Goal: Complete application form: Complete application form

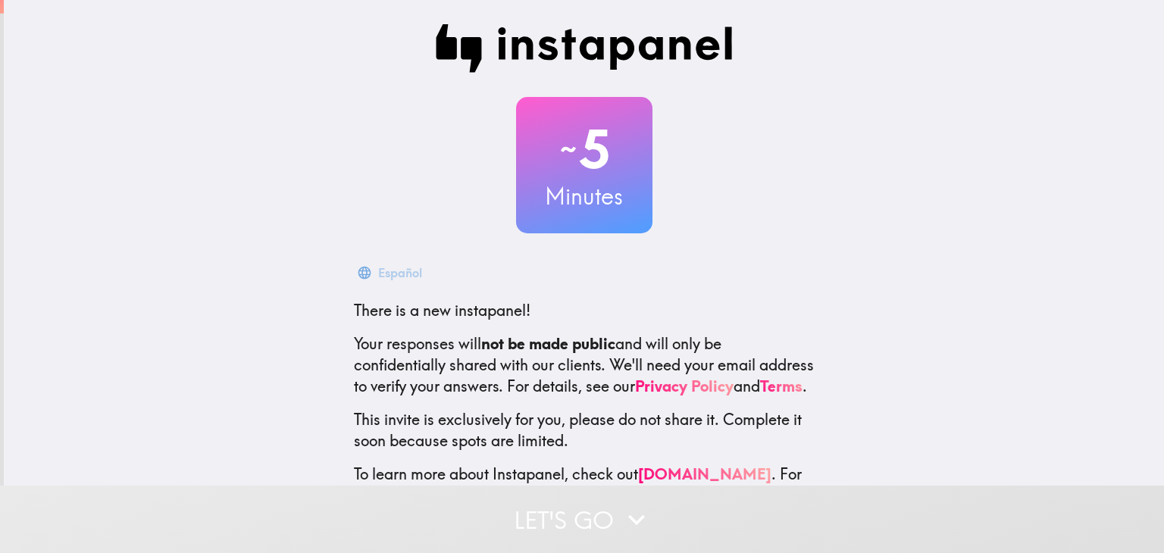
scroll to position [77, 0]
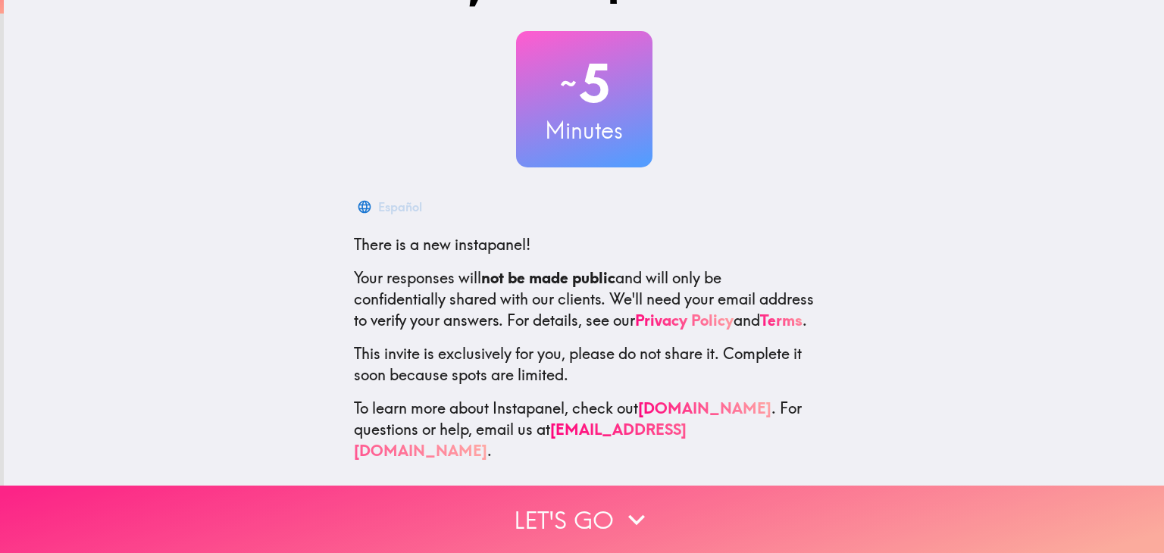
click at [467, 534] on button "Let's go" at bounding box center [582, 519] width 1164 height 67
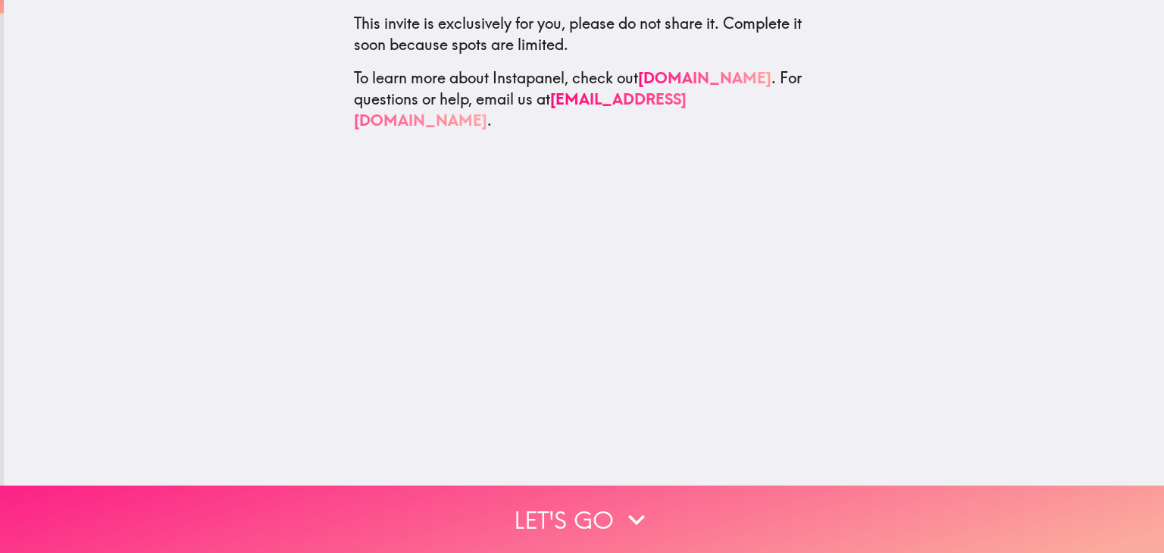
scroll to position [0, 0]
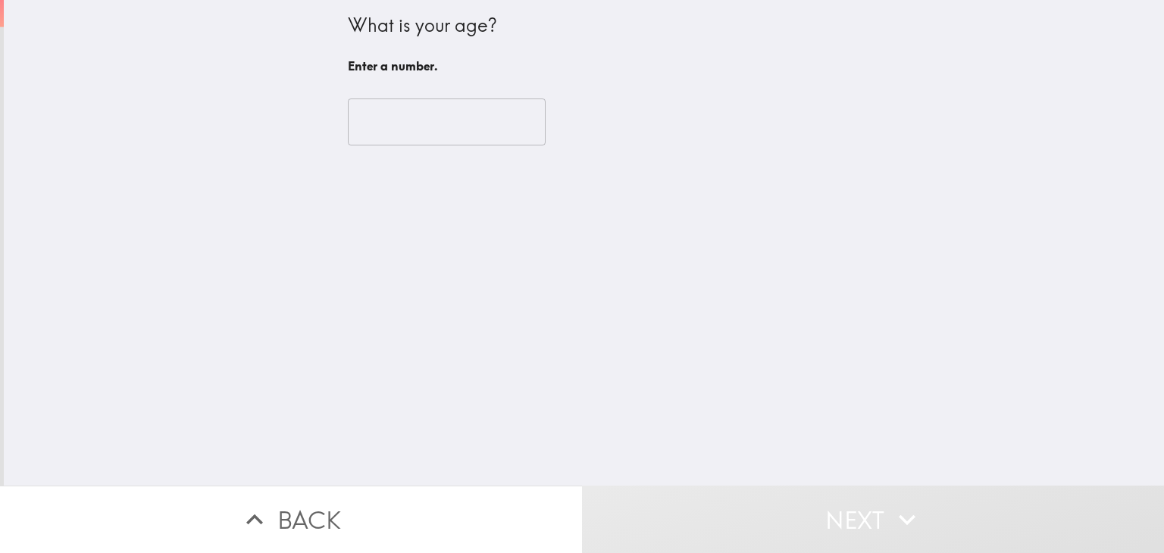
click at [327, 158] on div "What is your age? Enter a number. ​" at bounding box center [584, 243] width 1160 height 486
click at [370, 129] on input "number" at bounding box center [447, 122] width 198 height 47
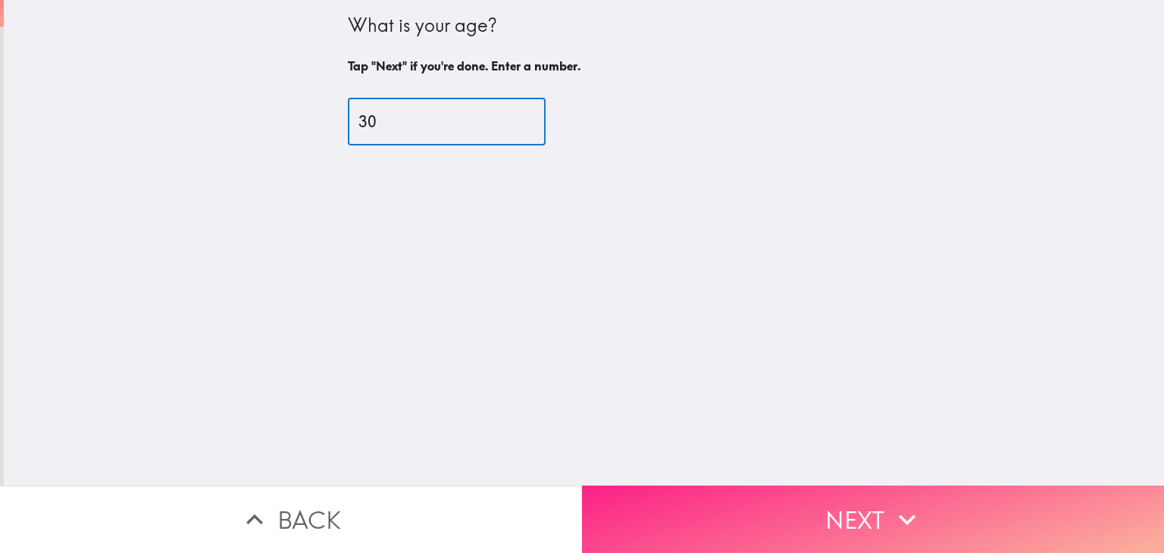
type input "30"
click at [654, 496] on button "Next" at bounding box center [873, 519] width 582 height 67
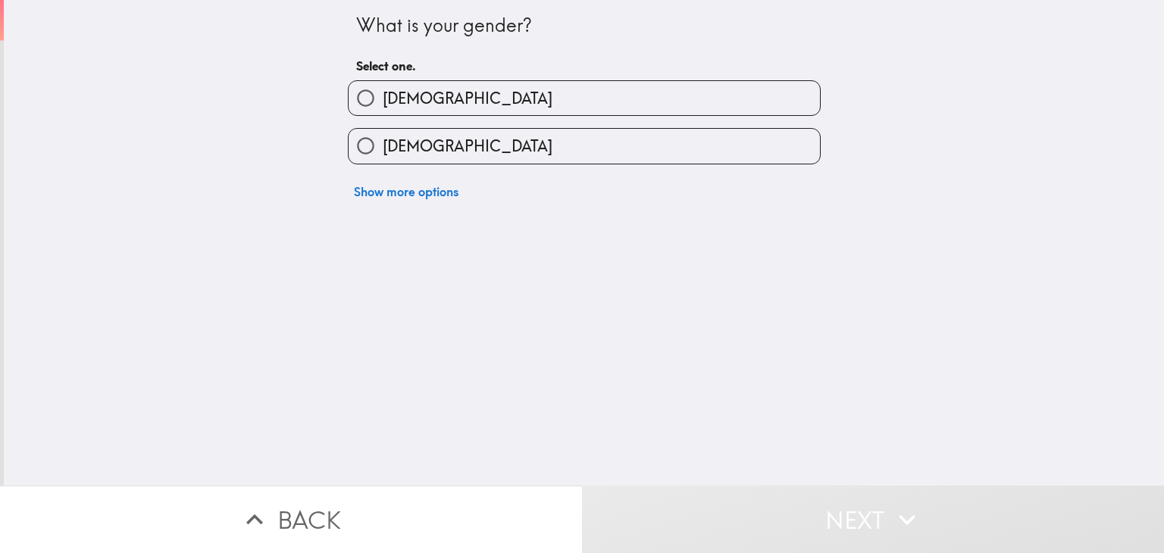
click at [370, 147] on input "[DEMOGRAPHIC_DATA]" at bounding box center [366, 146] width 34 height 34
radio input "true"
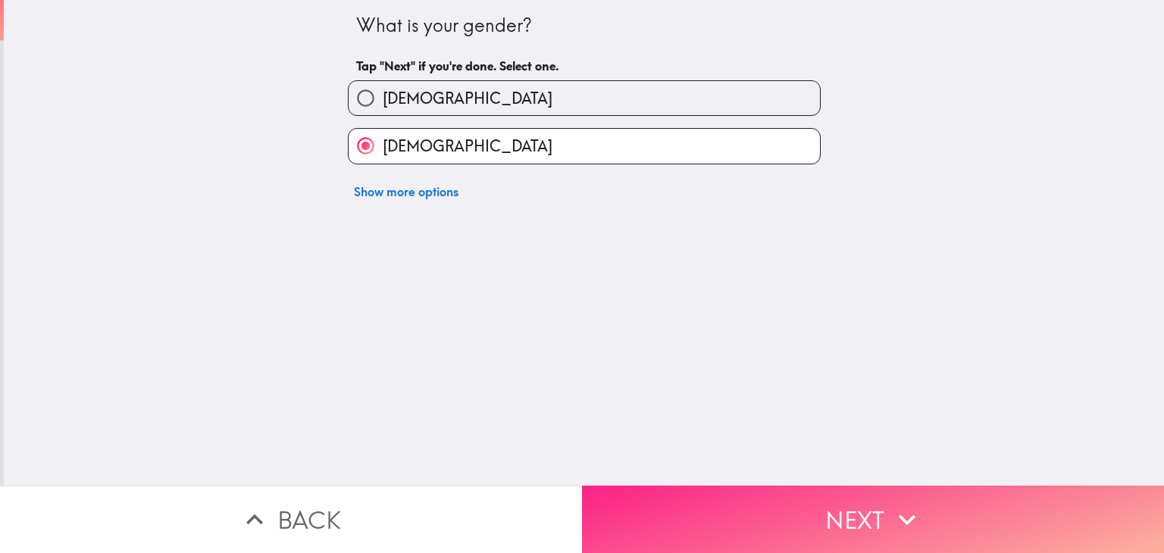
click at [640, 511] on button "Next" at bounding box center [873, 519] width 582 height 67
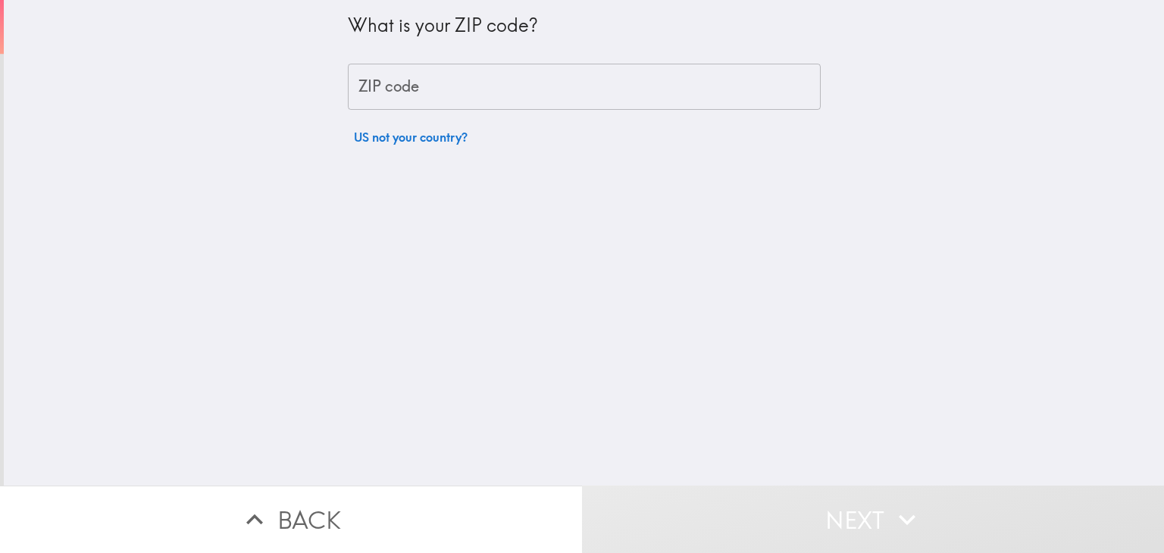
click at [349, 90] on div "ZIP code ZIP code" at bounding box center [584, 87] width 473 height 47
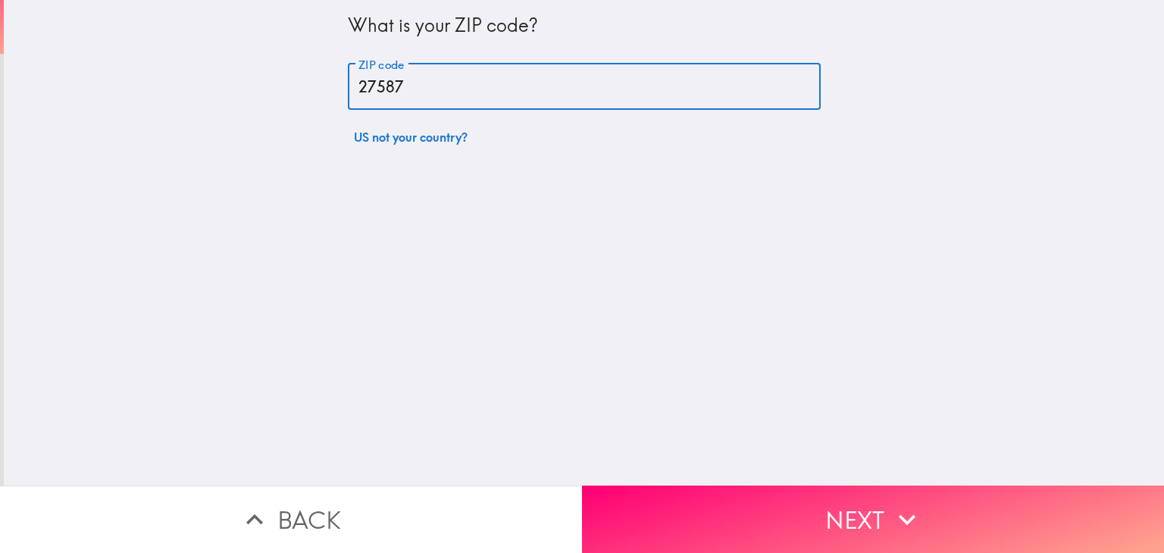
type input "27587"
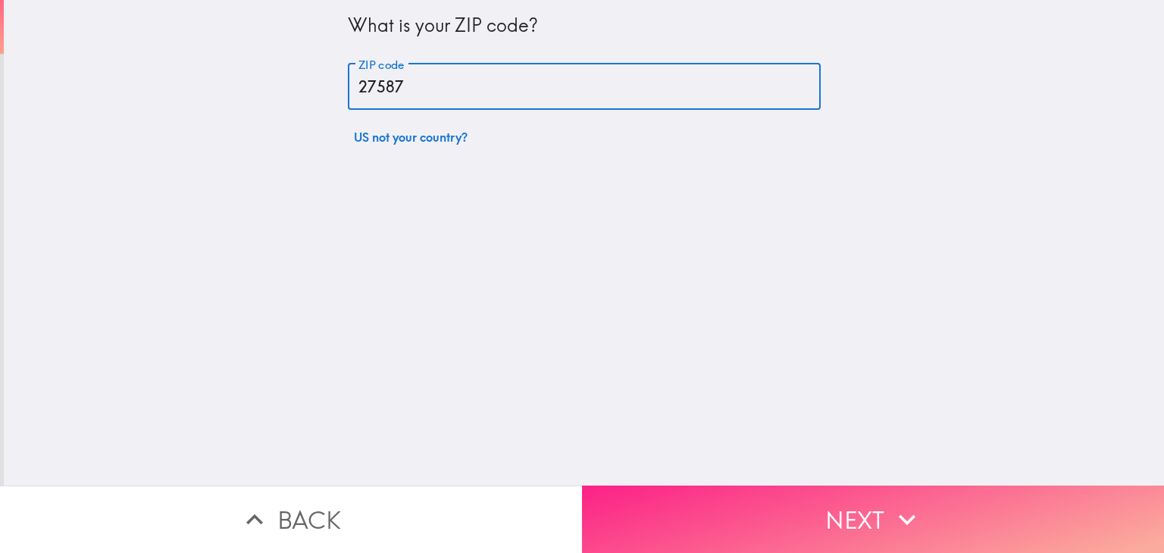
click at [641, 491] on button "Next" at bounding box center [873, 519] width 582 height 67
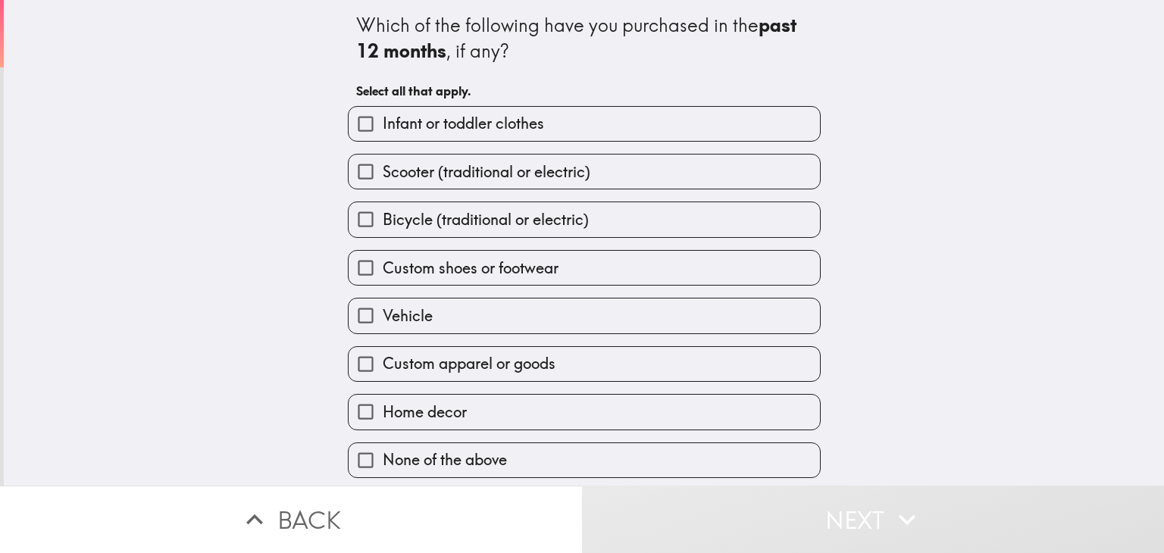
click at [361, 229] on input "Bicycle (traditional or electric)" at bounding box center [366, 219] width 34 height 34
checkbox input "true"
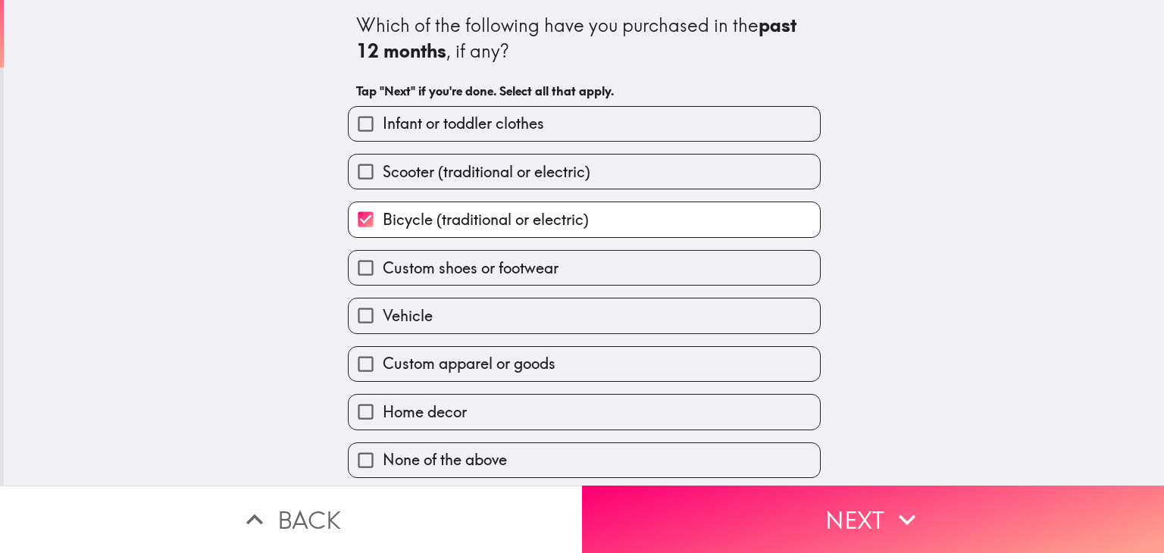
click at [370, 318] on input "Vehicle" at bounding box center [366, 316] width 34 height 34
checkbox input "true"
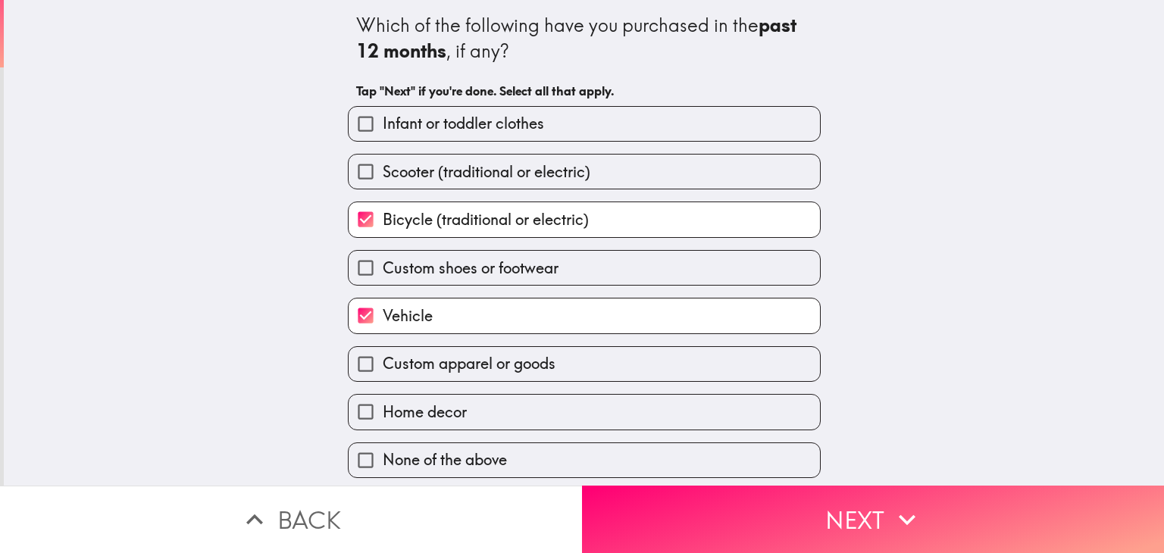
click at [363, 347] on input "Custom apparel or goods" at bounding box center [366, 364] width 34 height 34
checkbox input "true"
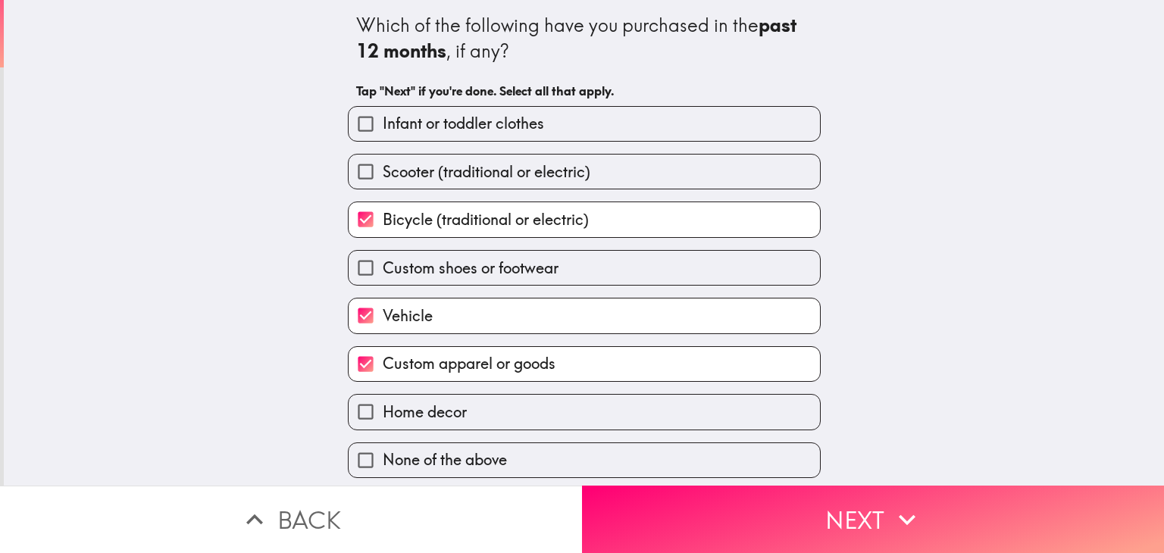
click at [364, 411] on input "Home decor" at bounding box center [366, 412] width 34 height 34
checkbox input "true"
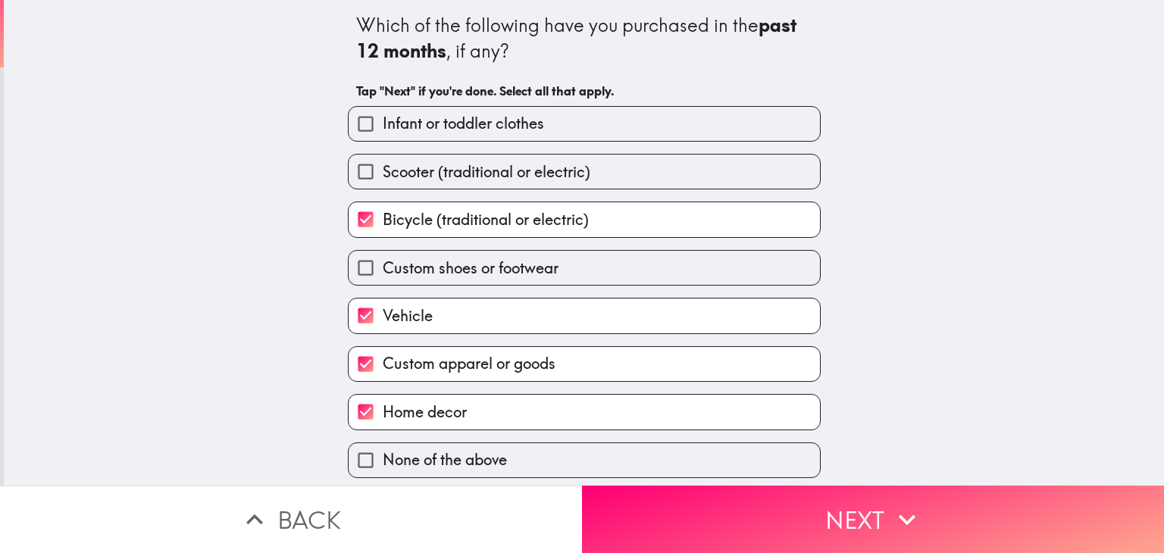
scroll to position [2, 0]
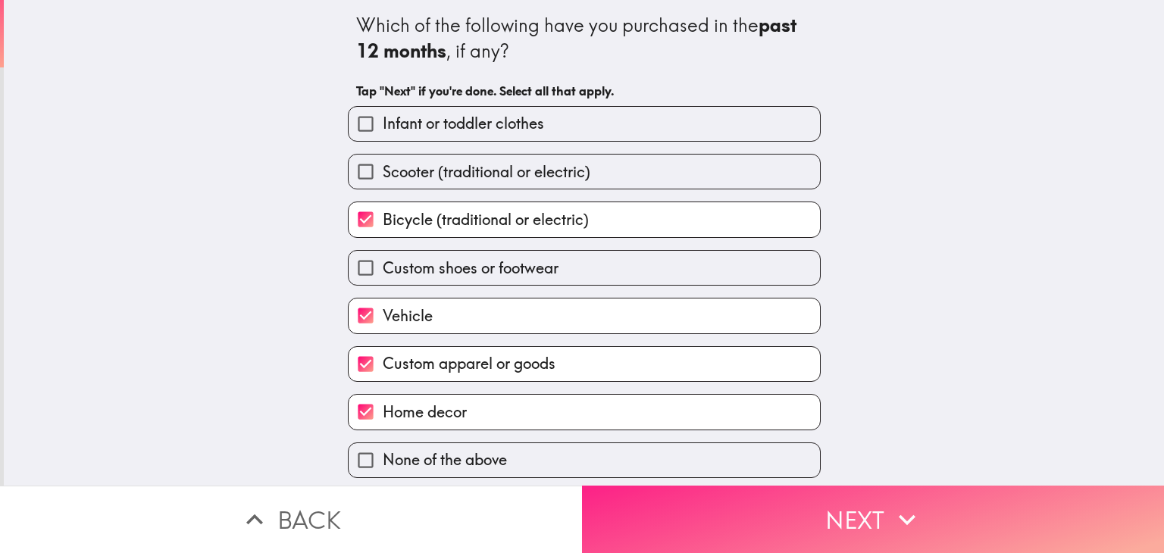
click at [616, 506] on button "Next" at bounding box center [873, 519] width 582 height 67
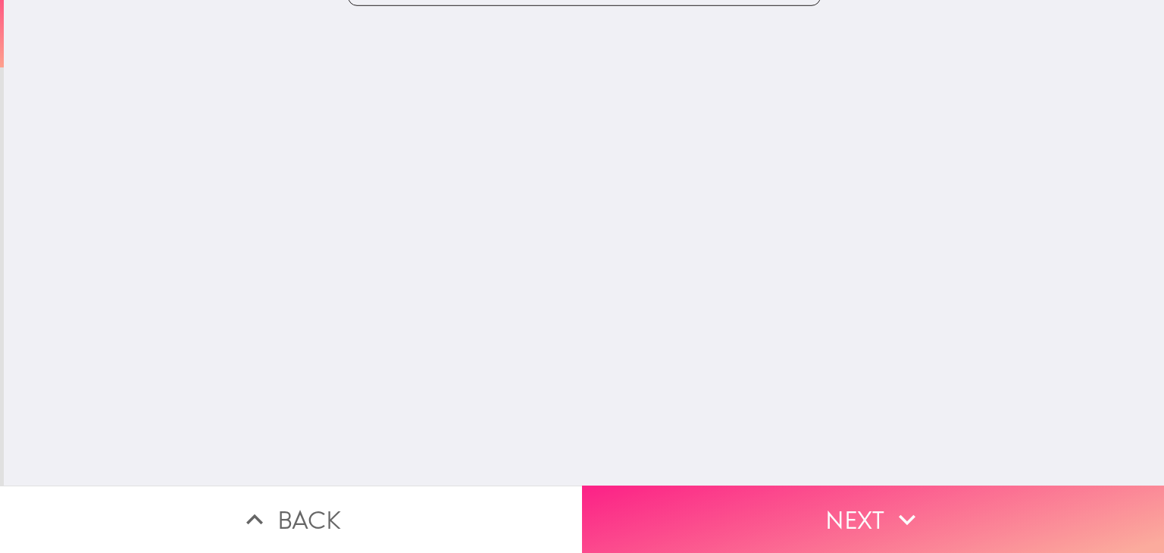
scroll to position [0, 0]
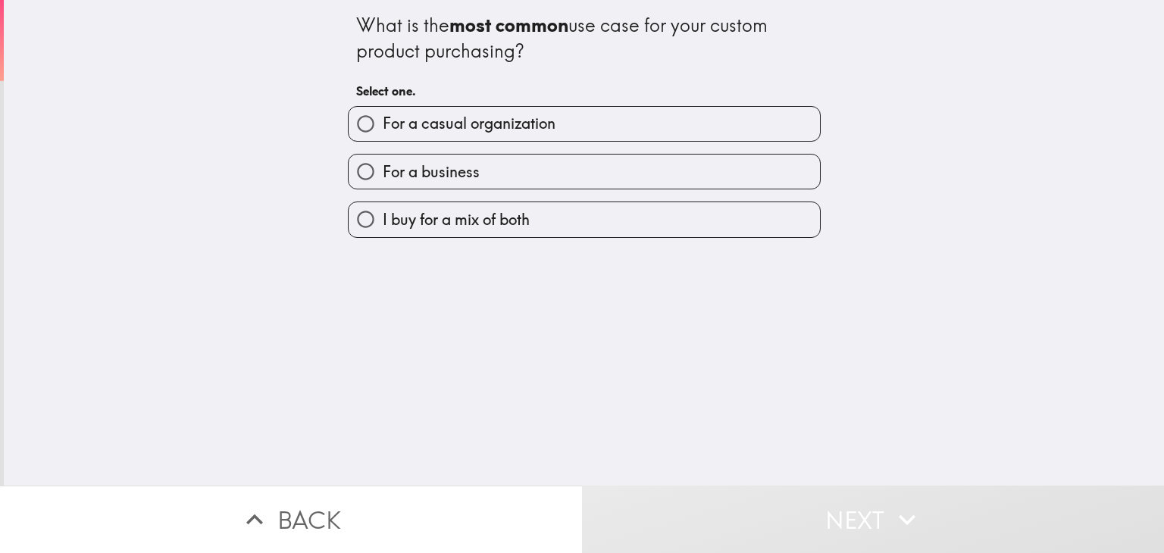
click at [367, 121] on input "For a casual organization" at bounding box center [366, 124] width 34 height 34
radio input "true"
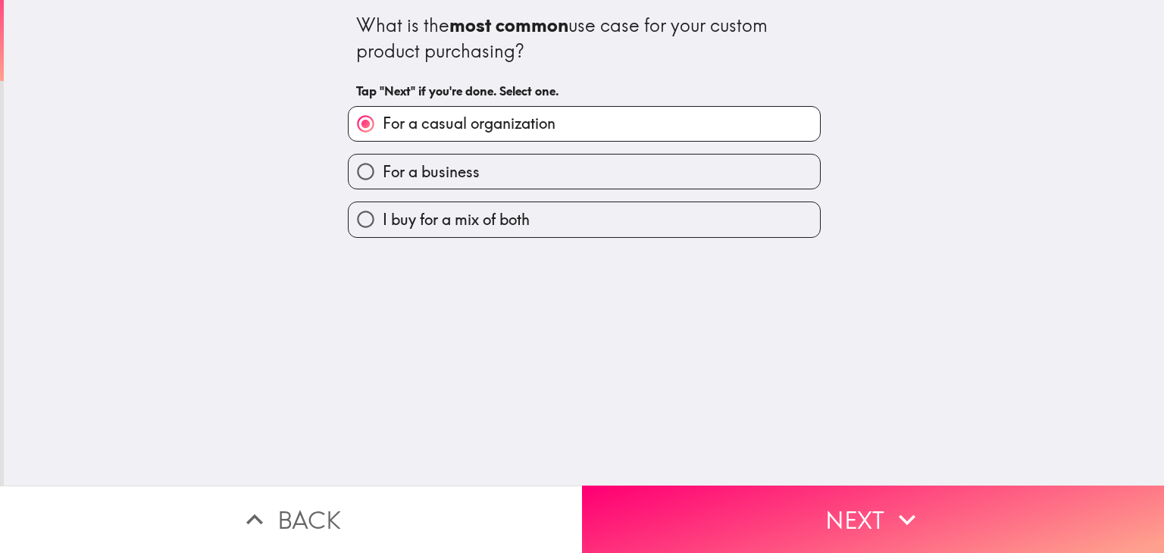
click at [365, 228] on input "I buy for a mix of both" at bounding box center [366, 219] width 34 height 34
radio input "true"
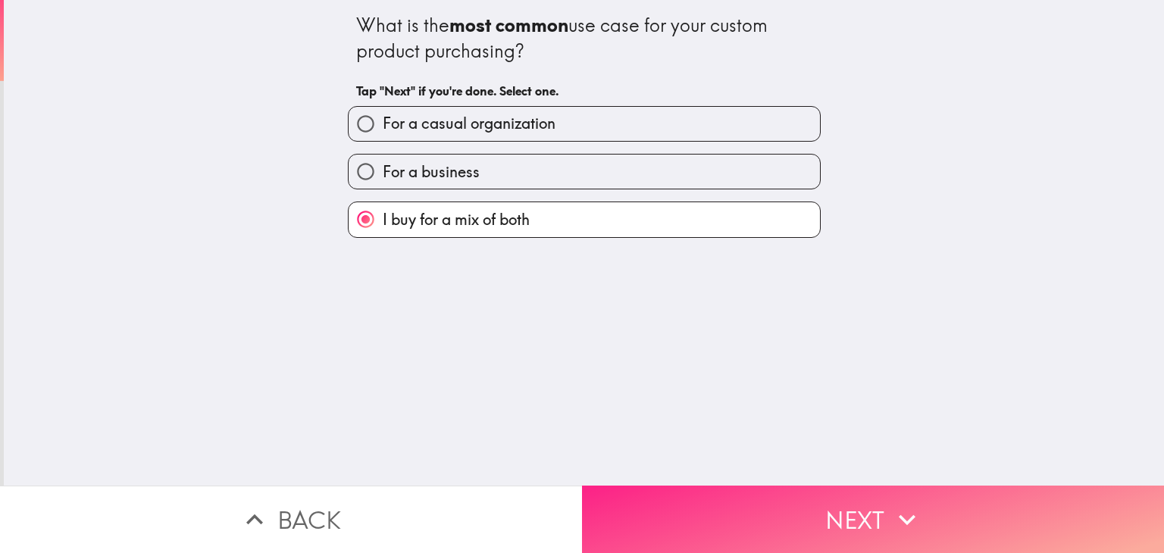
click at [654, 511] on button "Next" at bounding box center [873, 519] width 582 height 67
